Goal: Transaction & Acquisition: Download file/media

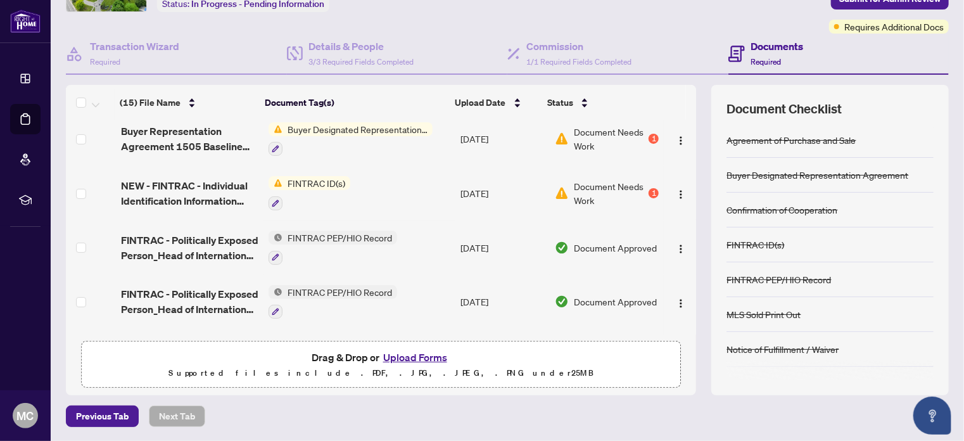
scroll to position [349, 0]
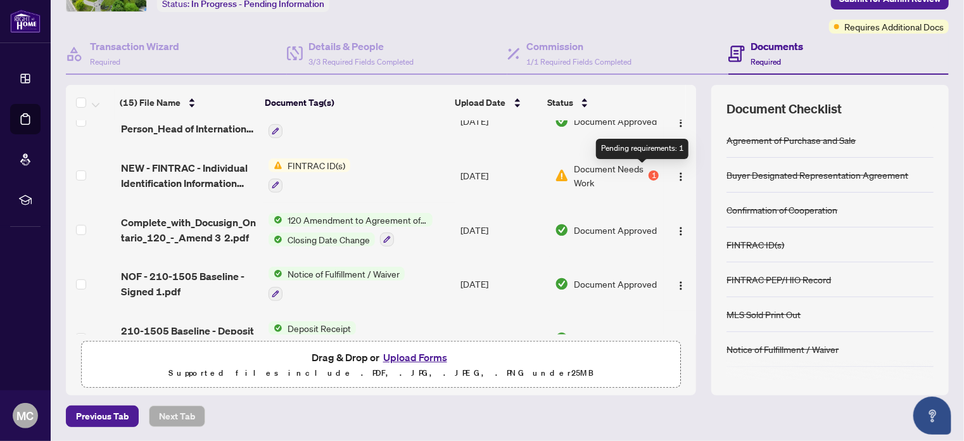
click at [649, 172] on div "1" at bounding box center [654, 175] width 10 height 10
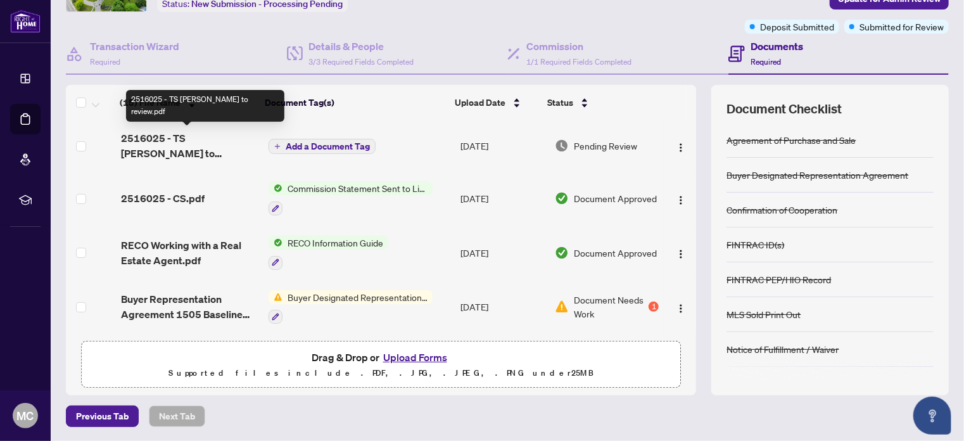
click at [205, 139] on span "2516025 - TS [PERSON_NAME] to review.pdf" at bounding box center [190, 146] width 138 height 30
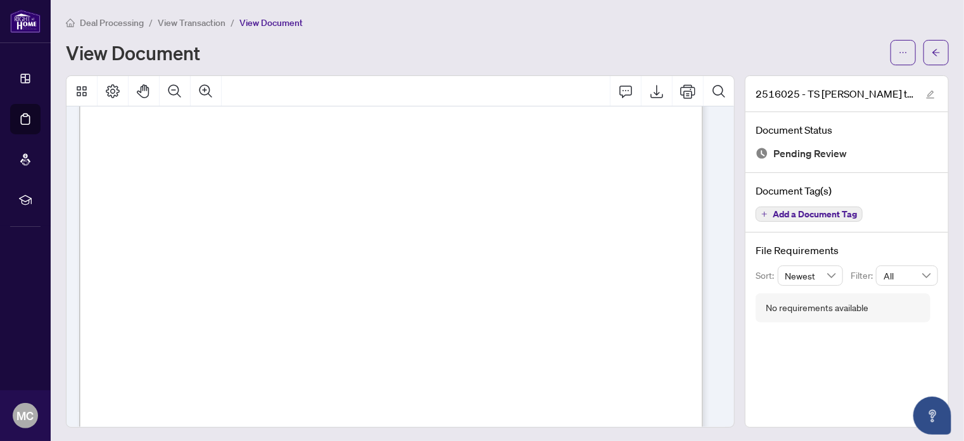
scroll to position [321, 0]
click at [654, 86] on icon "Export" at bounding box center [657, 91] width 15 height 15
